Goal: Find specific fact: Find specific fact

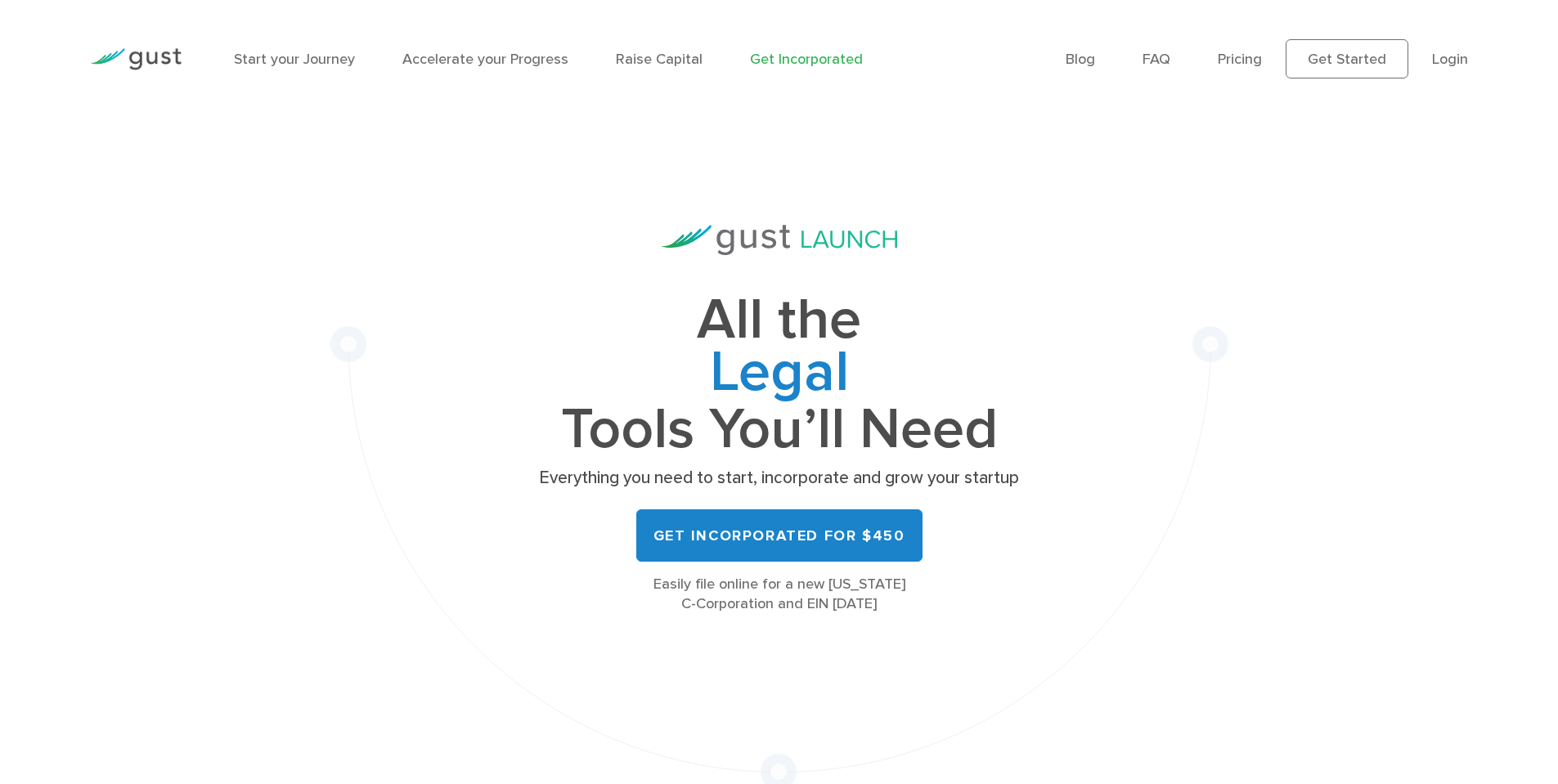
click at [1430, 58] on ul "Blog FAQ Pricing Get Started Login Login" at bounding box center [1266, 59] width 402 height 39
click at [1439, 57] on link "Login" at bounding box center [1449, 60] width 36 height 18
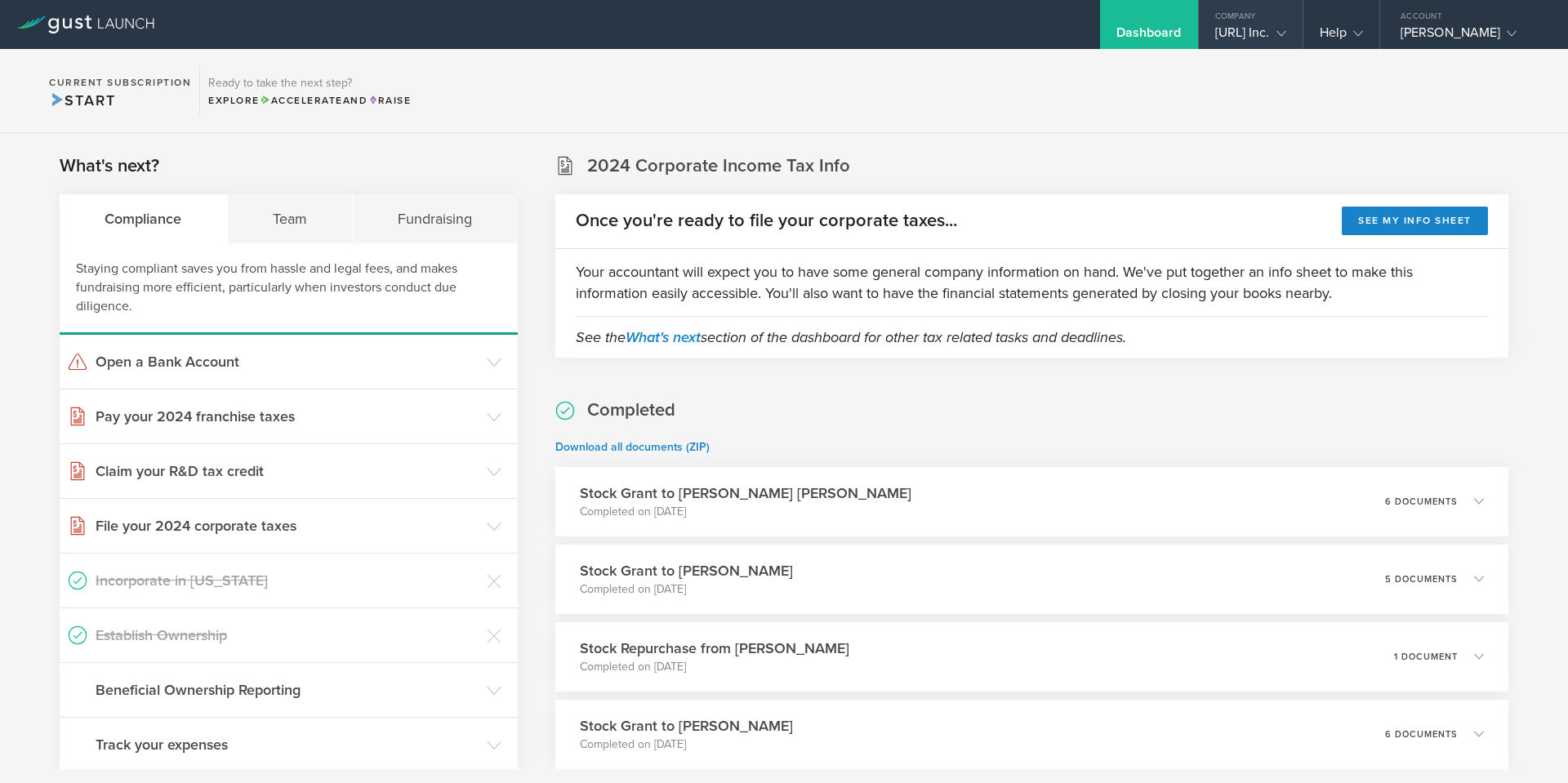
click at [1236, 28] on div "[URL] Inc." at bounding box center [1250, 37] width 71 height 24
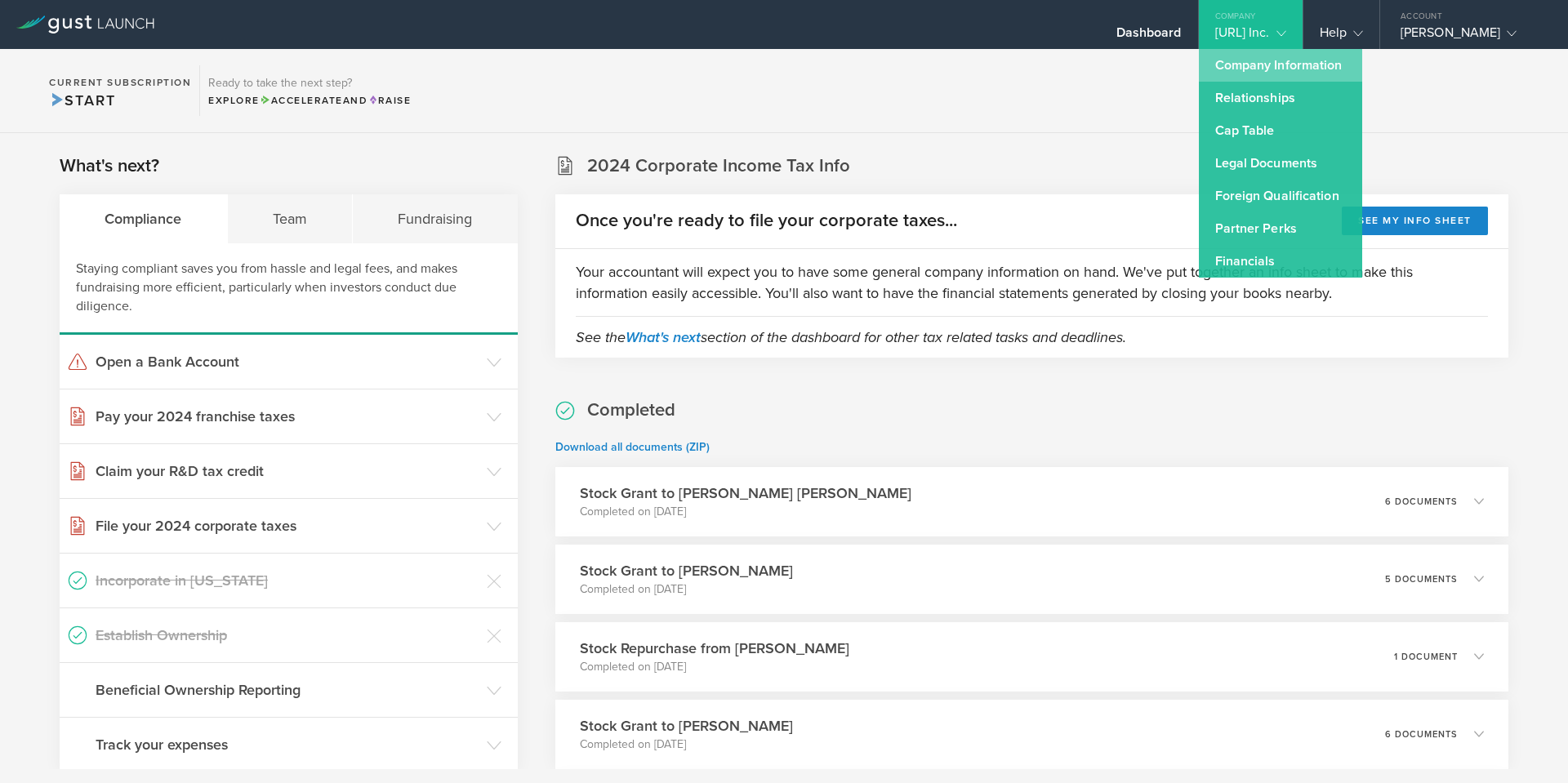
click at [1227, 64] on link "Company Information" at bounding box center [1280, 65] width 164 height 32
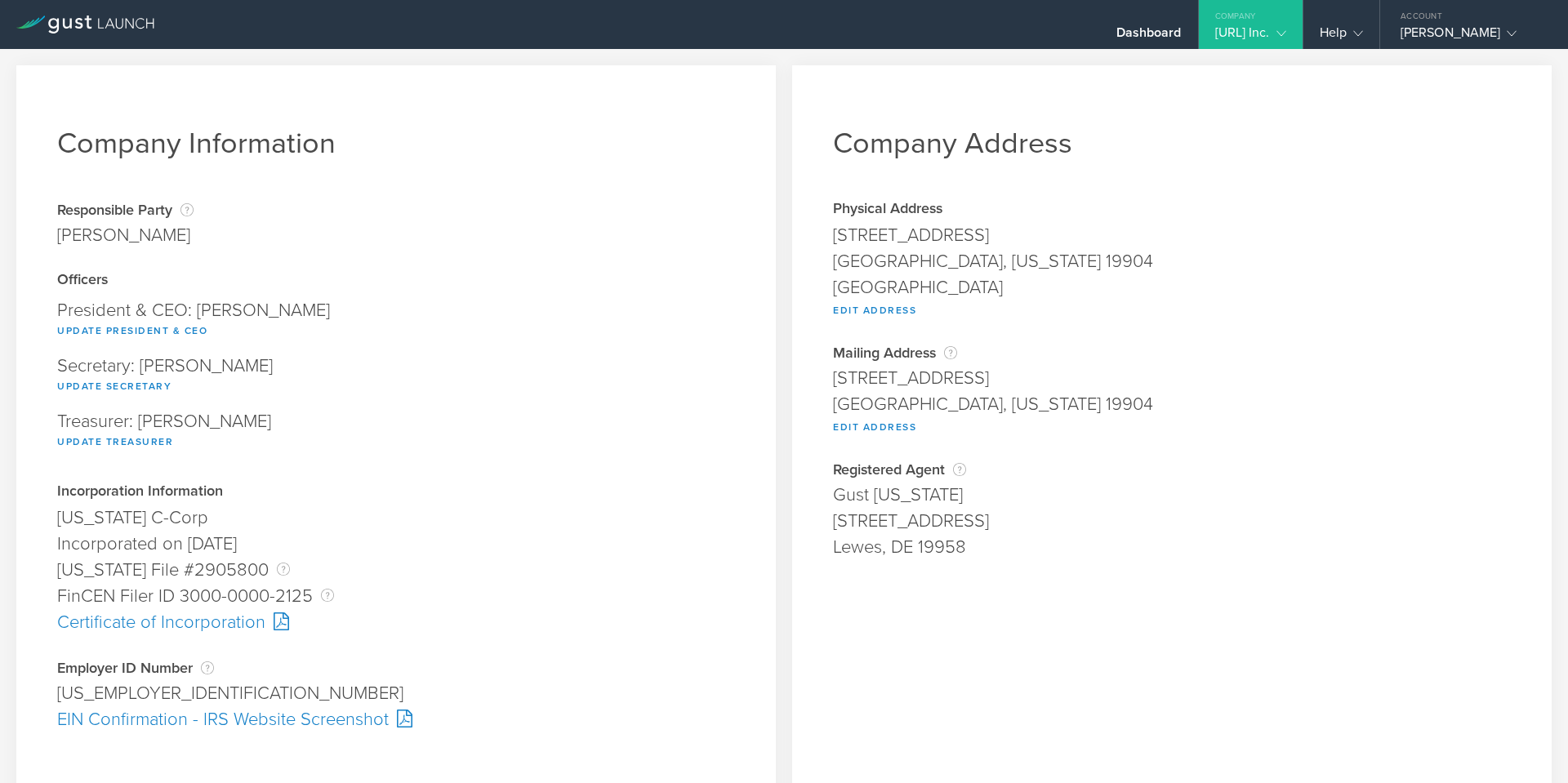
click at [878, 243] on div "1111B S Governors Ave STE 7393" at bounding box center [1172, 235] width 678 height 26
copy span "1111B S Governors Ave STE 7393"
click at [860, 285] on div "Kent County" at bounding box center [1172, 288] width 678 height 26
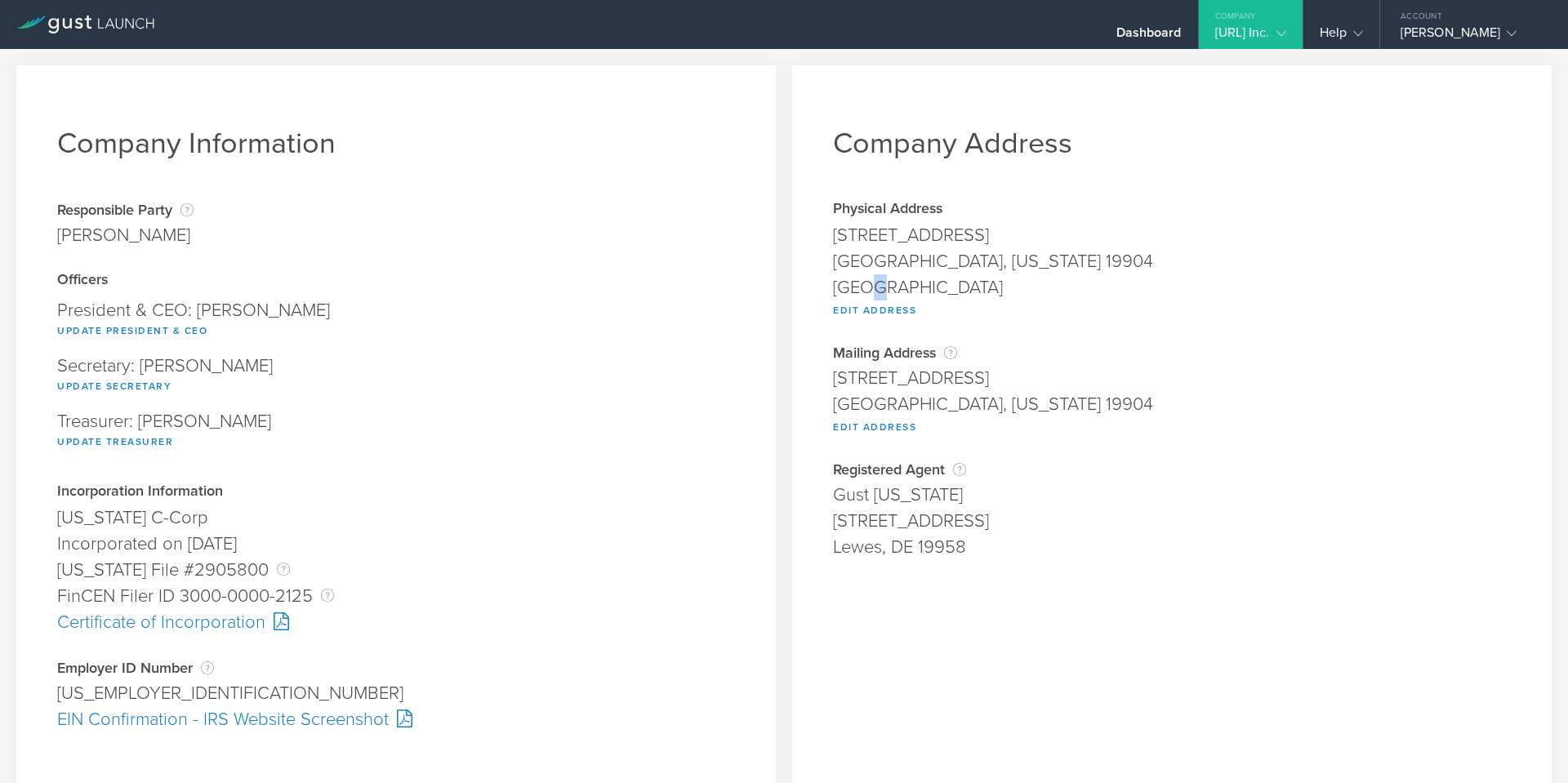
click at [860, 285] on div "Kent County" at bounding box center [1172, 288] width 678 height 26
click at [858, 255] on div "Dover, Delaware 19904" at bounding box center [1172, 262] width 678 height 26
copy div "Dover"
click at [979, 262] on div "Dover, Delaware 19904" at bounding box center [1172, 262] width 678 height 26
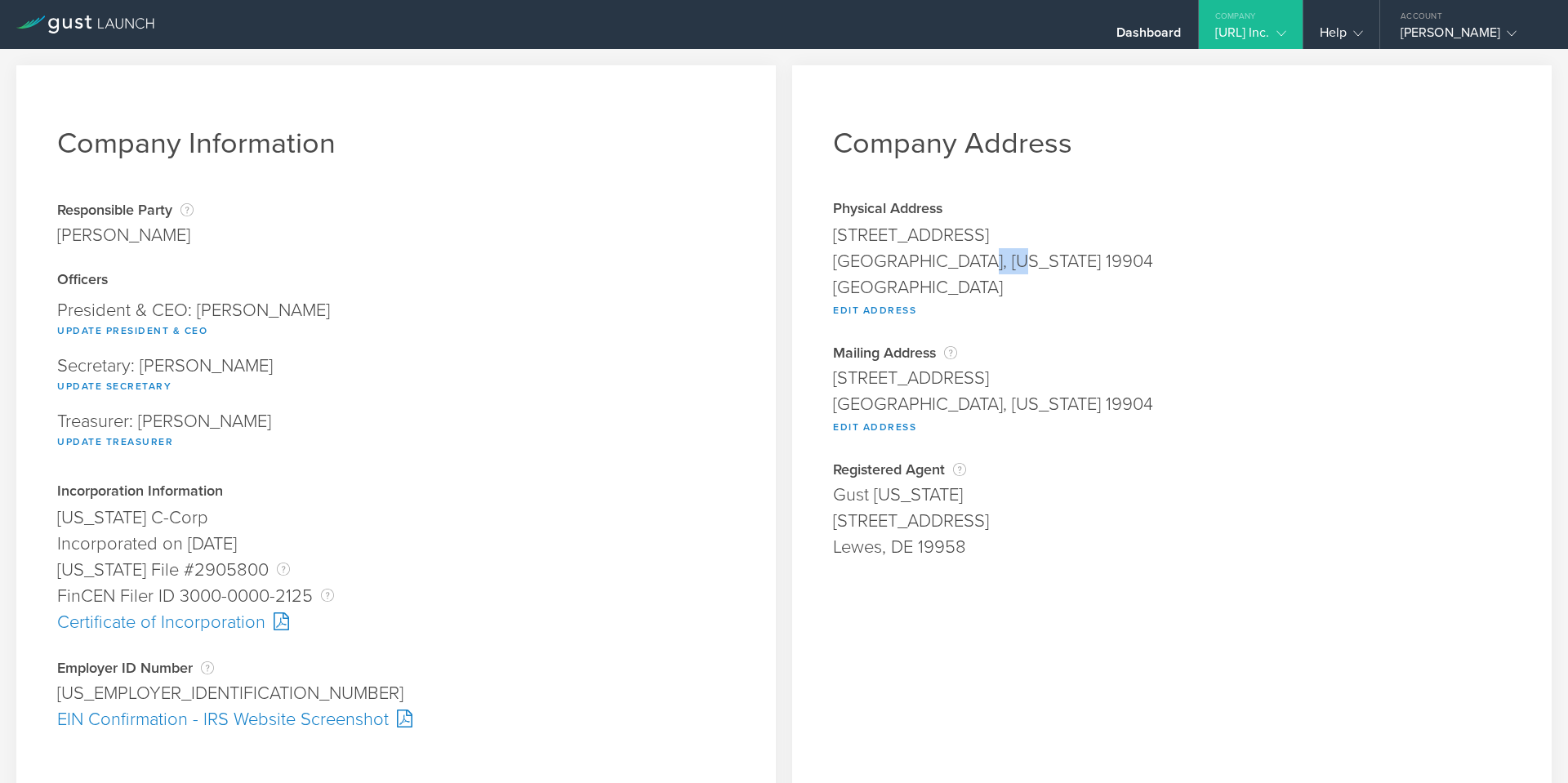
click at [979, 262] on div "Dover, Delaware 19904" at bounding box center [1172, 262] width 678 height 26
copy div "19904"
